Goal: Obtain resource: Download file/media

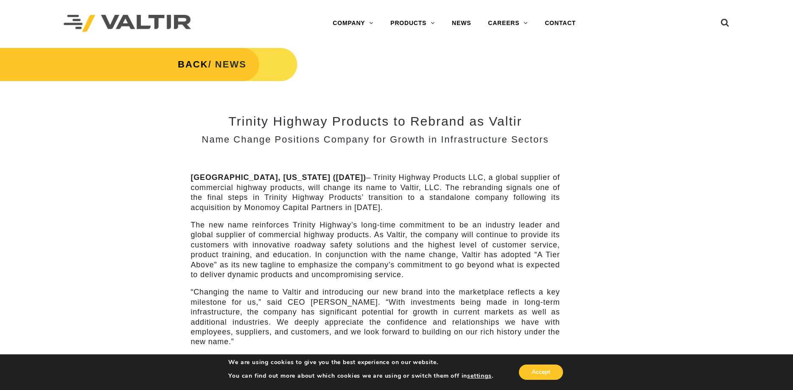
click at [399, 22] on link "PRODUCTS" at bounding box center [413, 23] width 62 height 17
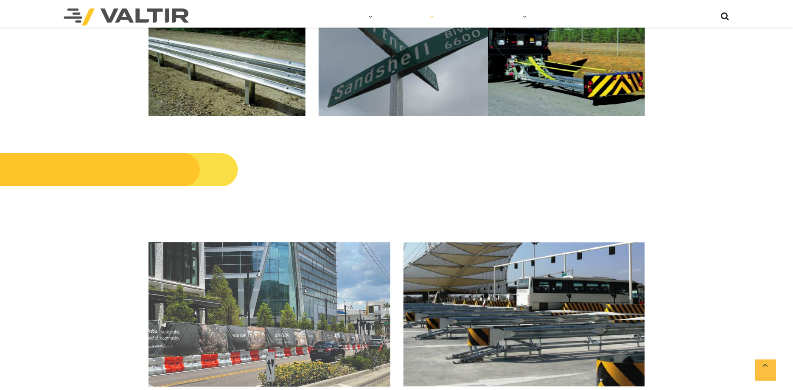
scroll to position [519, 0]
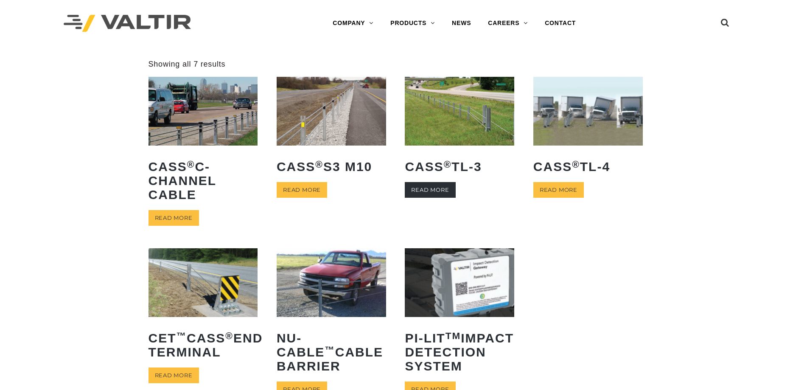
click at [431, 187] on link "Read more" at bounding box center [430, 190] width 50 height 16
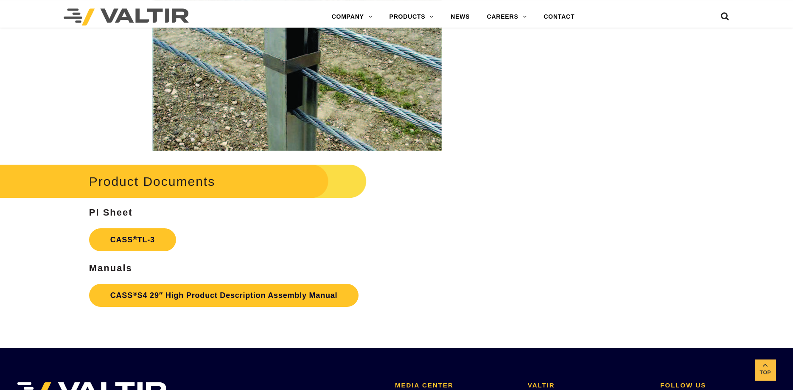
scroll to position [1298, 0]
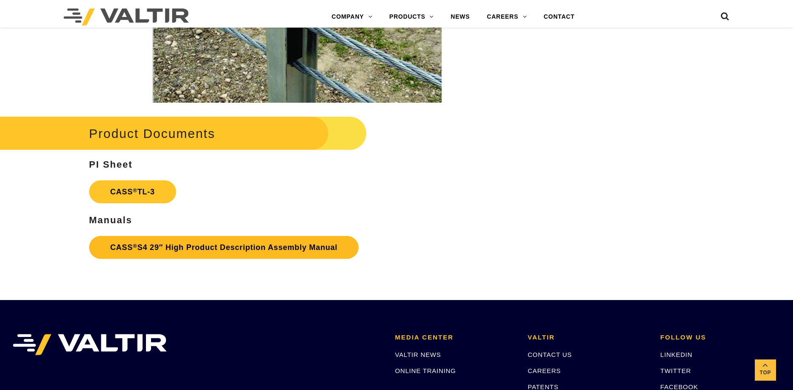
click at [206, 255] on link "CASS ® S4 29″ High Product Description Assembly Manual" at bounding box center [224, 247] width 270 height 23
